Goal: Task Accomplishment & Management: Manage account settings

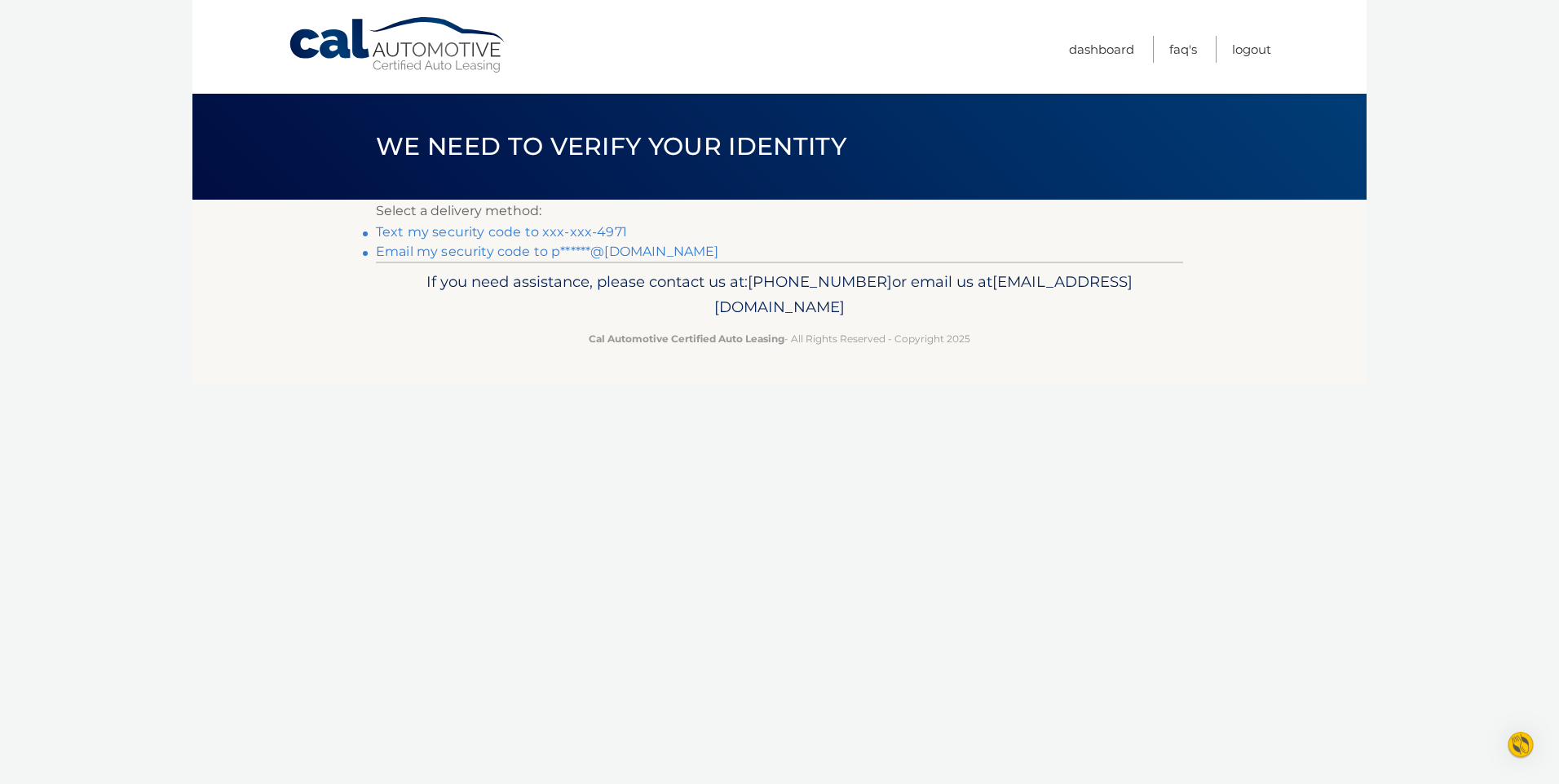
click at [402, 233] on link "Text my security code to xxx-xxx-4971" at bounding box center [501, 231] width 251 height 16
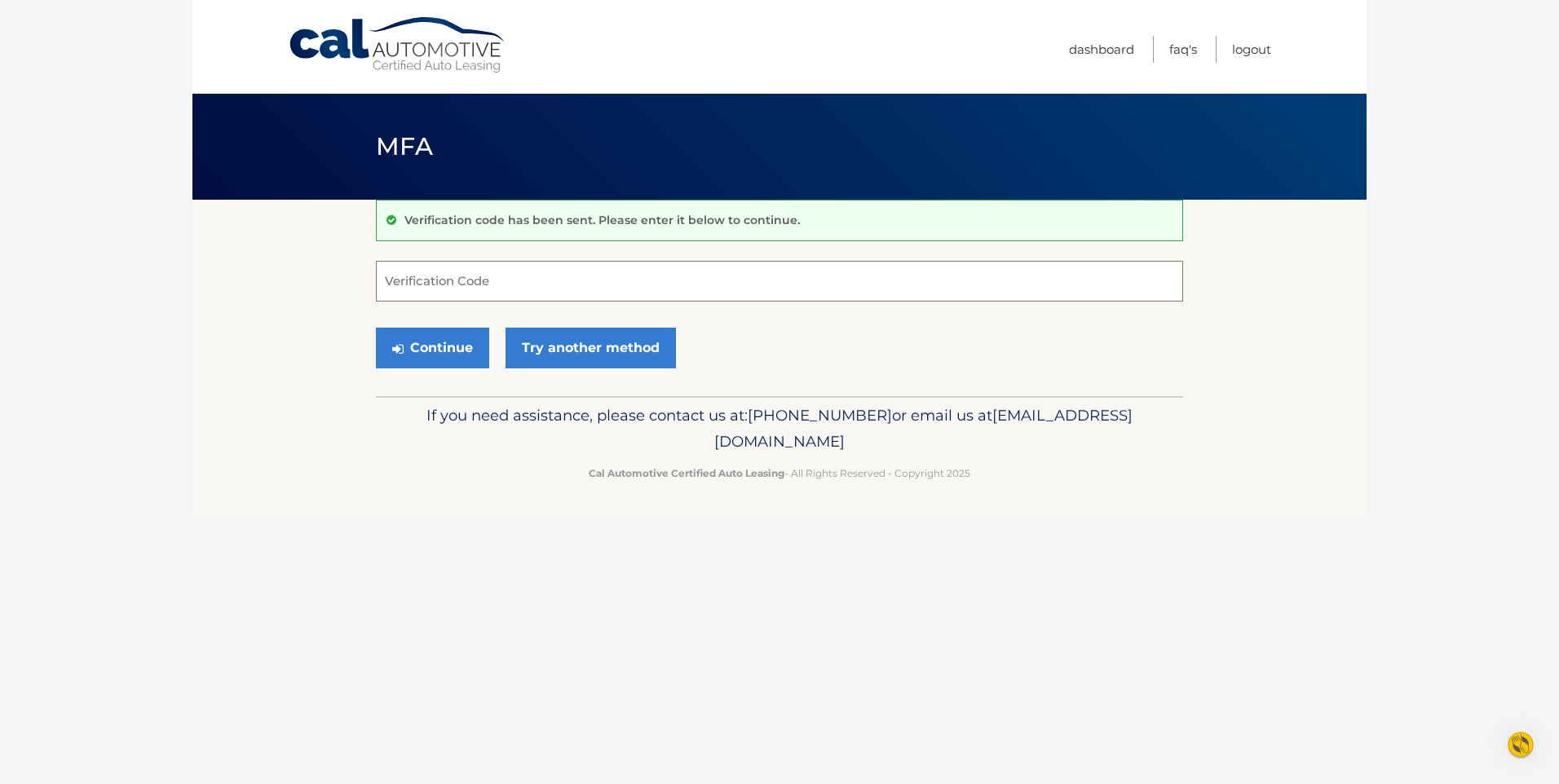
click at [529, 282] on input "Verification Code" at bounding box center [779, 281] width 807 height 40
type input "800062"
click at [442, 343] on button "Continue" at bounding box center [432, 348] width 113 height 40
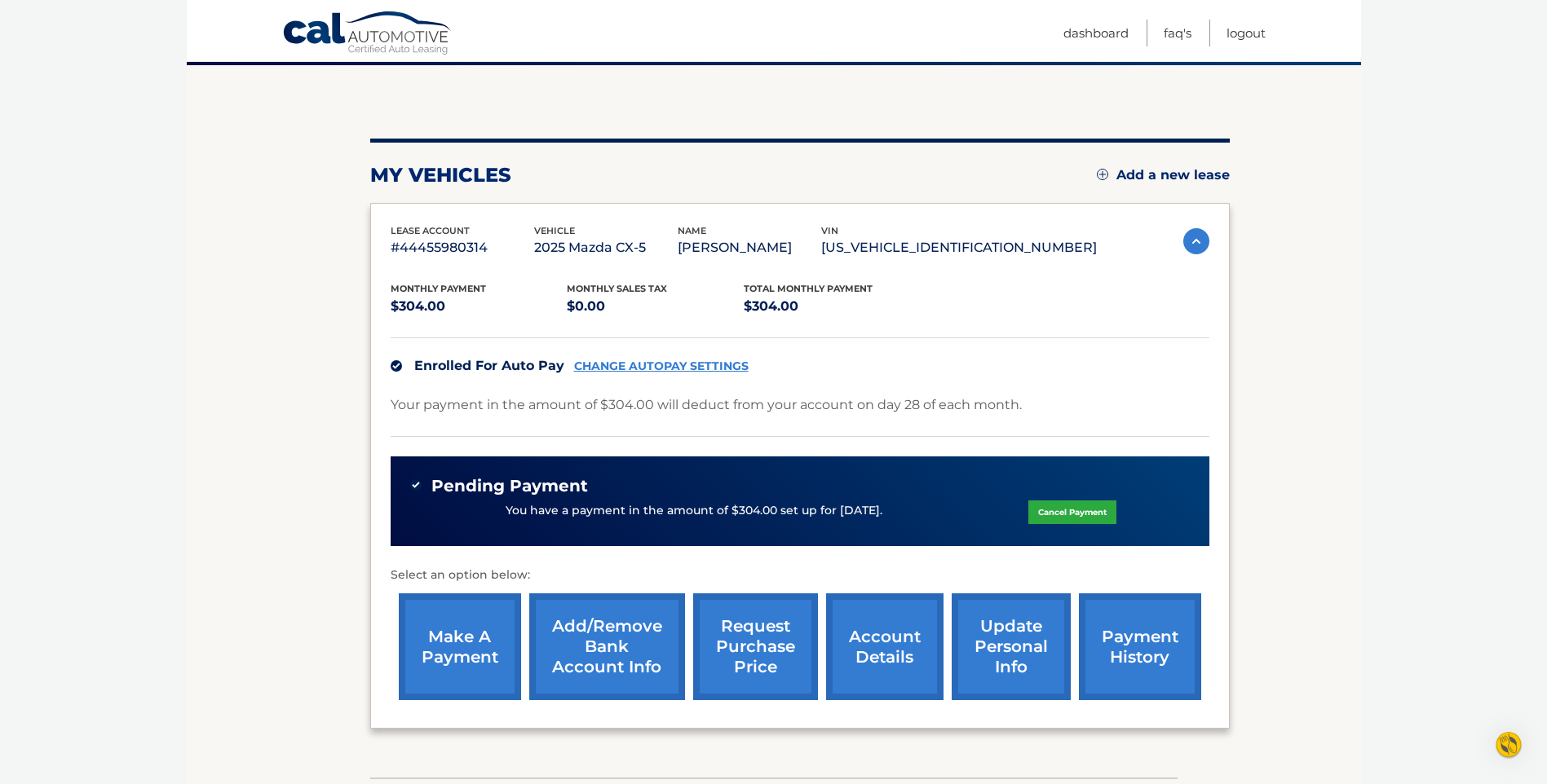
scroll to position [163, 0]
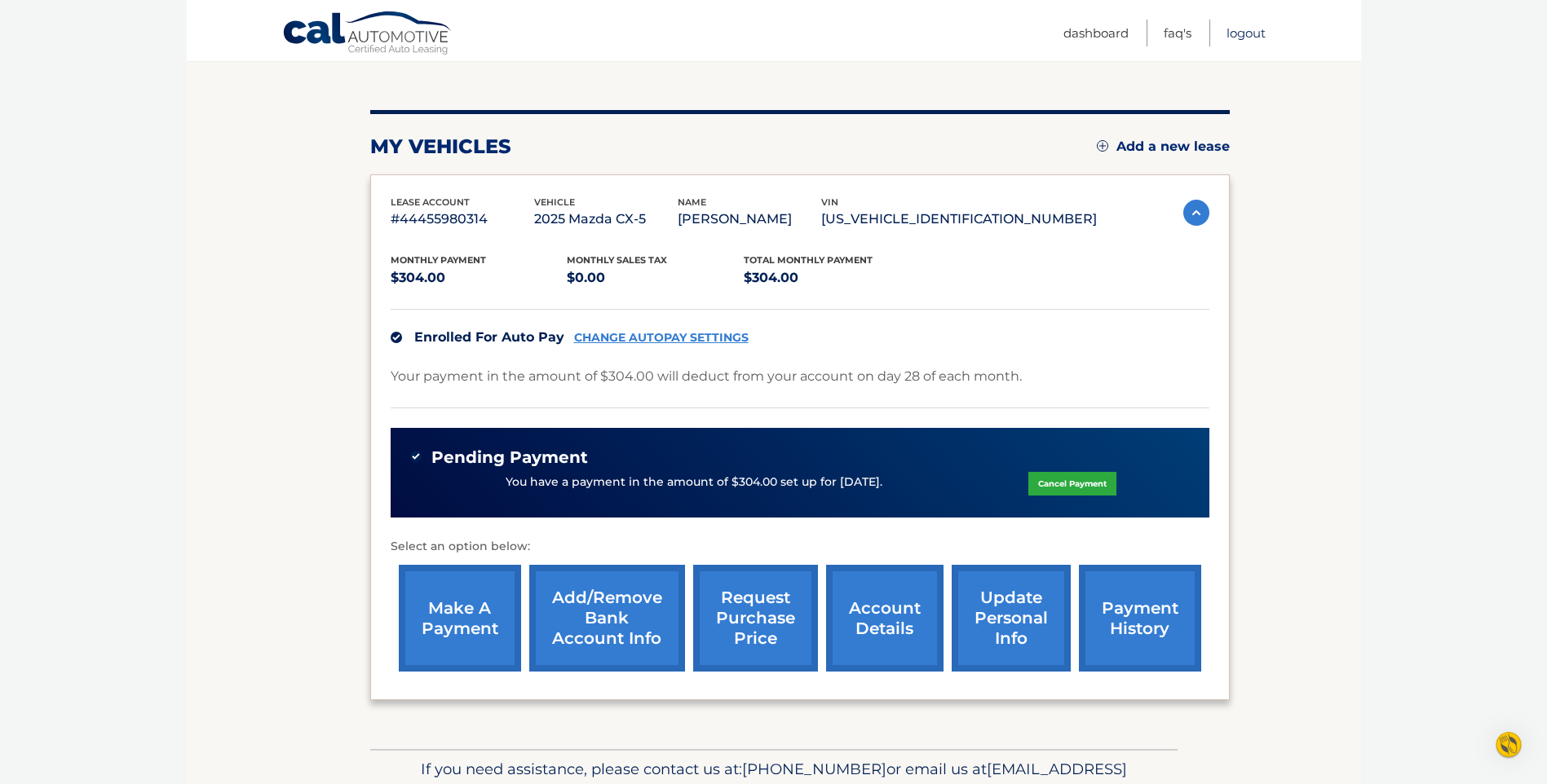
click at [1246, 30] on link "Logout" at bounding box center [1245, 33] width 39 height 27
